Goal: Check status: Check status

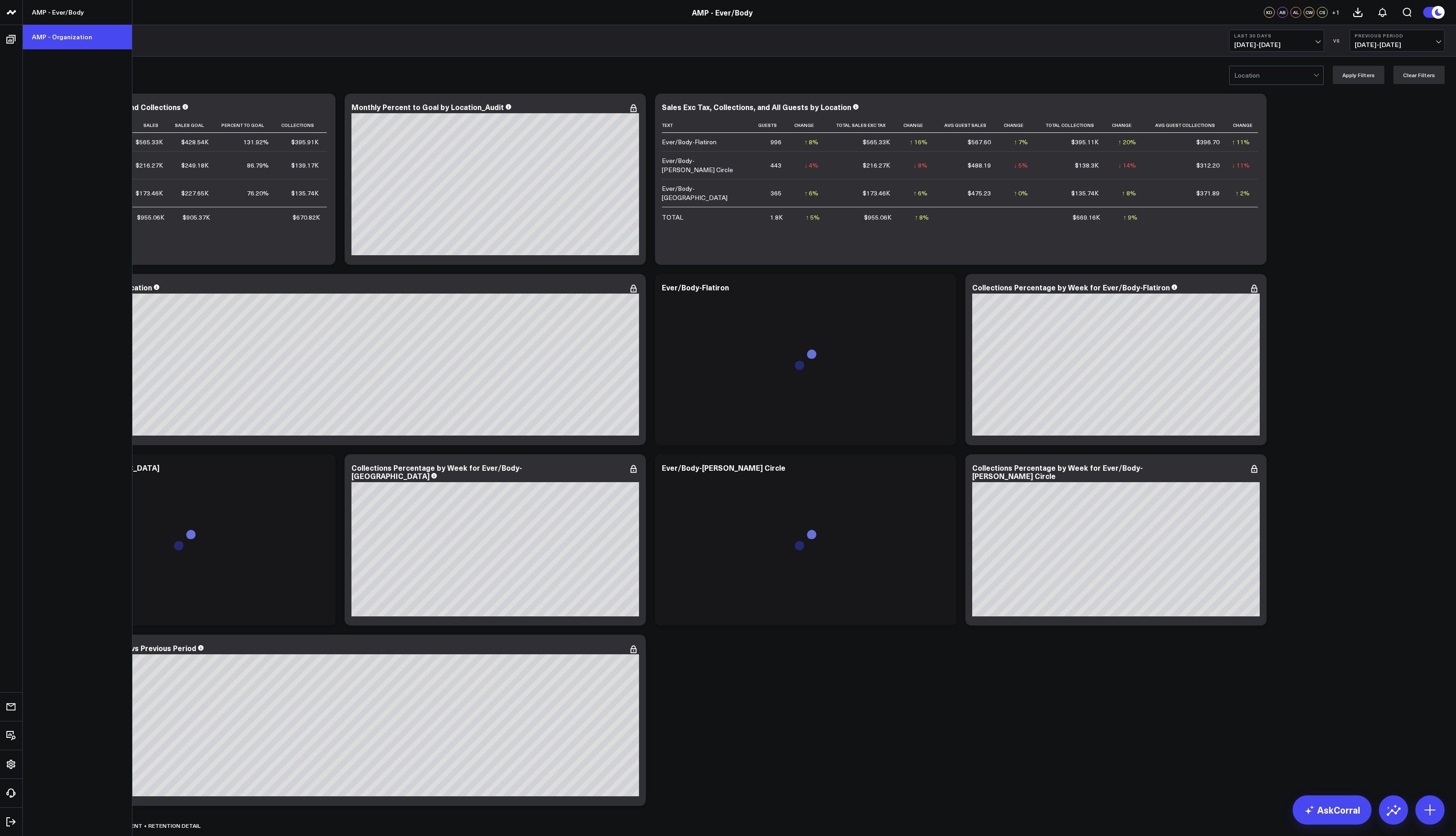
click at [49, 35] on link "AMP - Organization" at bounding box center [77, 37] width 109 height 25
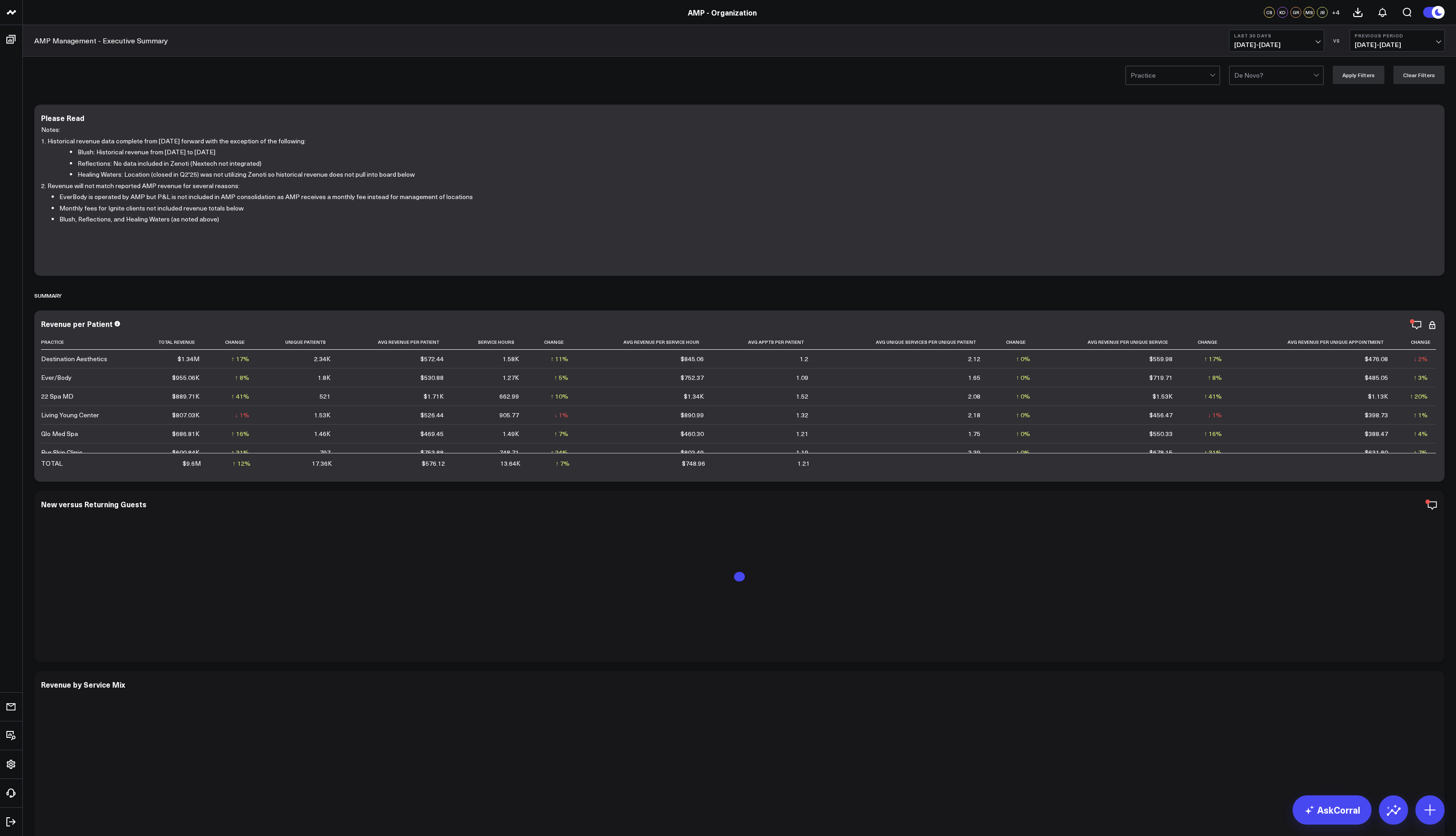
click at [1313, 40] on button "Last 30 Days 09/10/25 - 10/09/25" at bounding box center [1276, 41] width 95 height 22
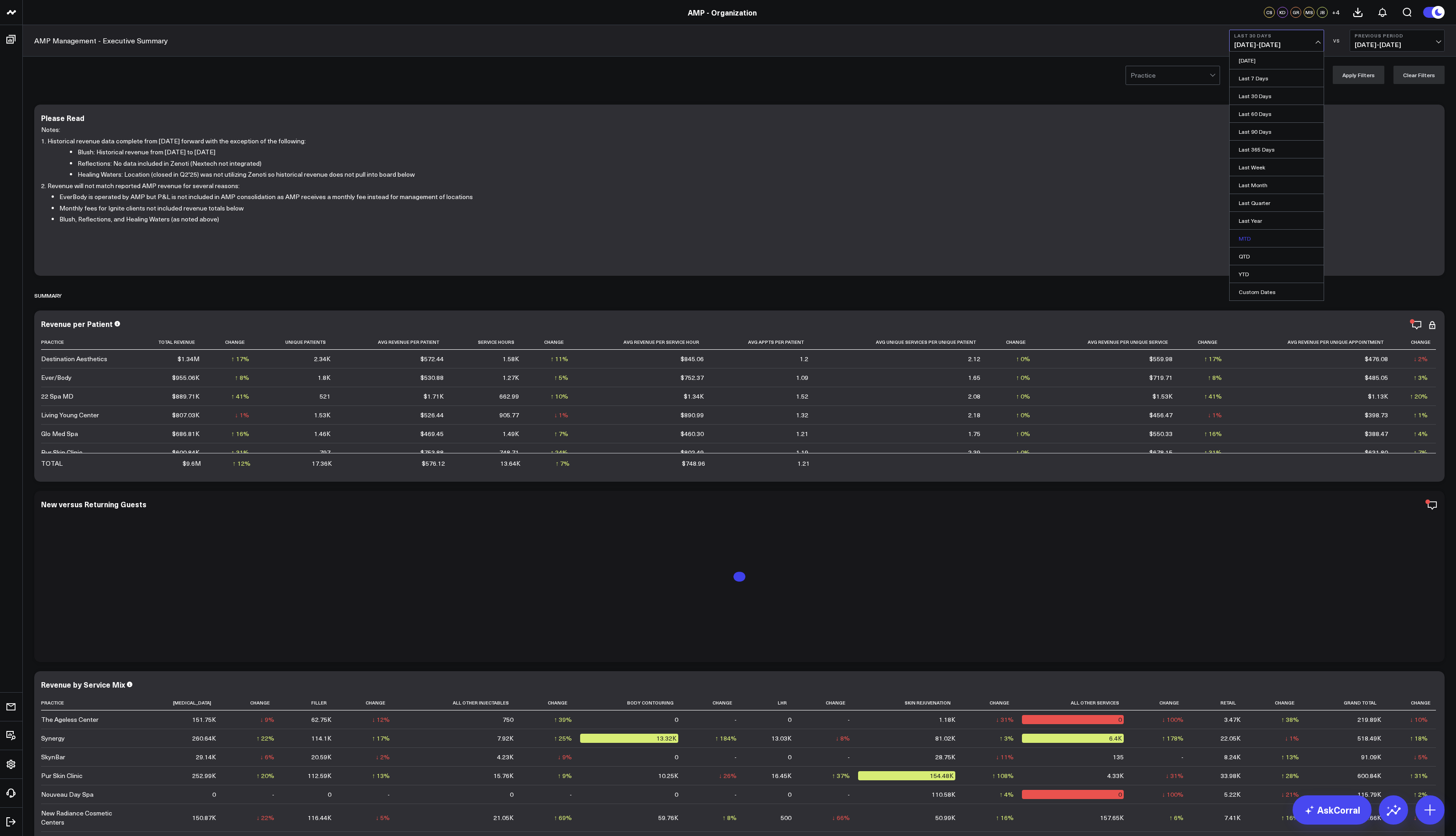
click at [1256, 238] on link "MTD" at bounding box center [1277, 238] width 94 height 17
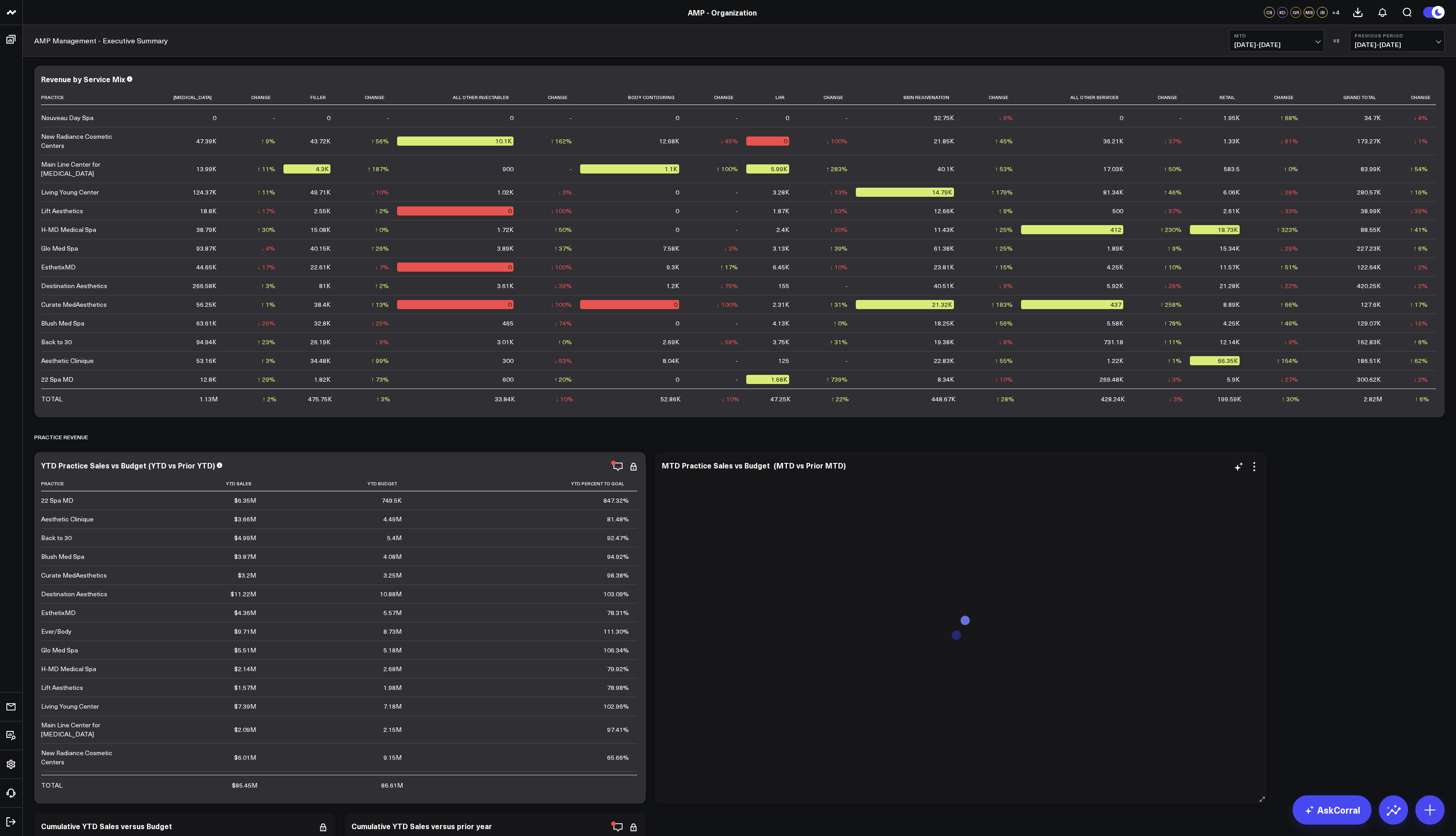
scroll to position [685, 0]
